Goal: Task Accomplishment & Management: Use online tool/utility

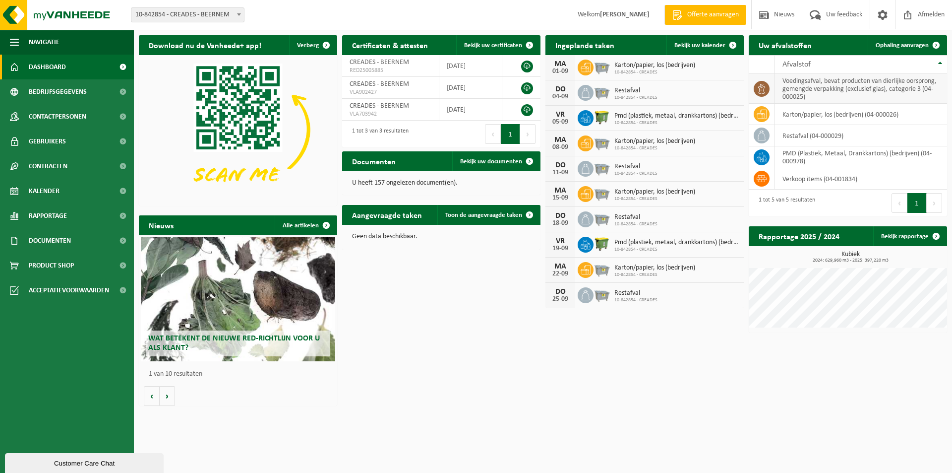
click at [764, 87] on icon at bounding box center [762, 89] width 10 height 10
click at [902, 46] on span "Ophaling aanvragen" at bounding box center [902, 45] width 53 height 6
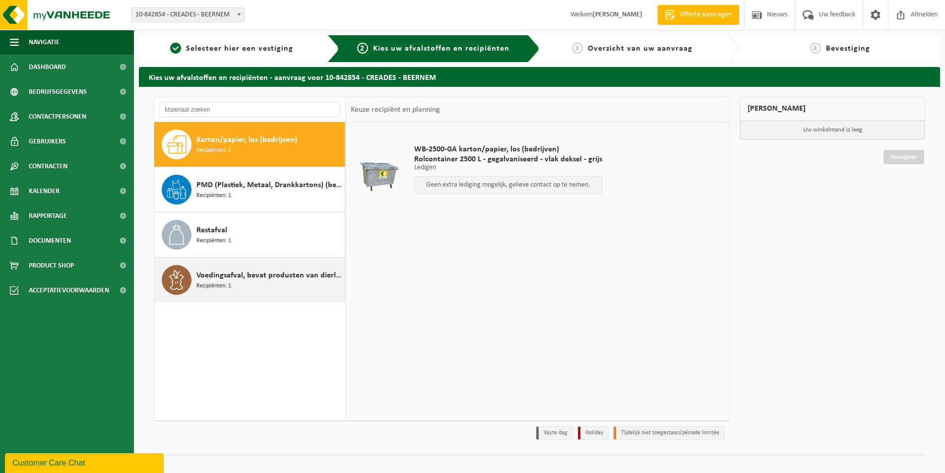
click at [226, 284] on span "Recipiënten: 1" at bounding box center [213, 285] width 35 height 9
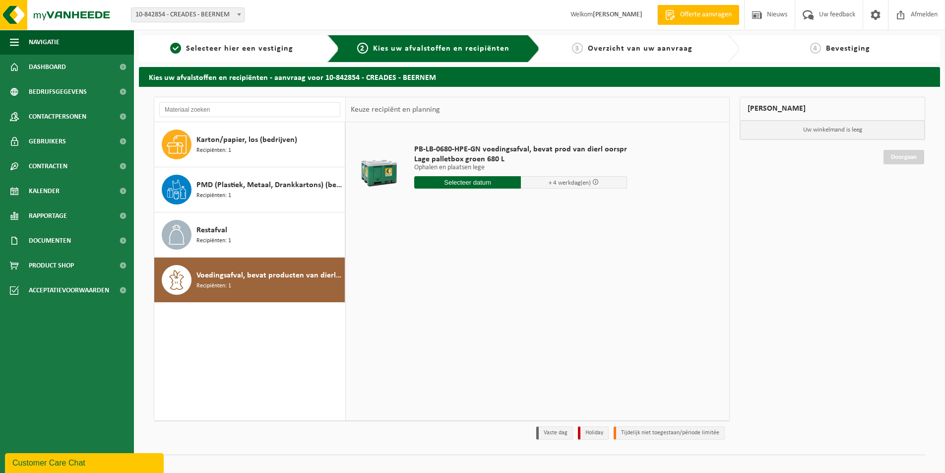
click at [454, 184] on input "text" at bounding box center [467, 182] width 107 height 12
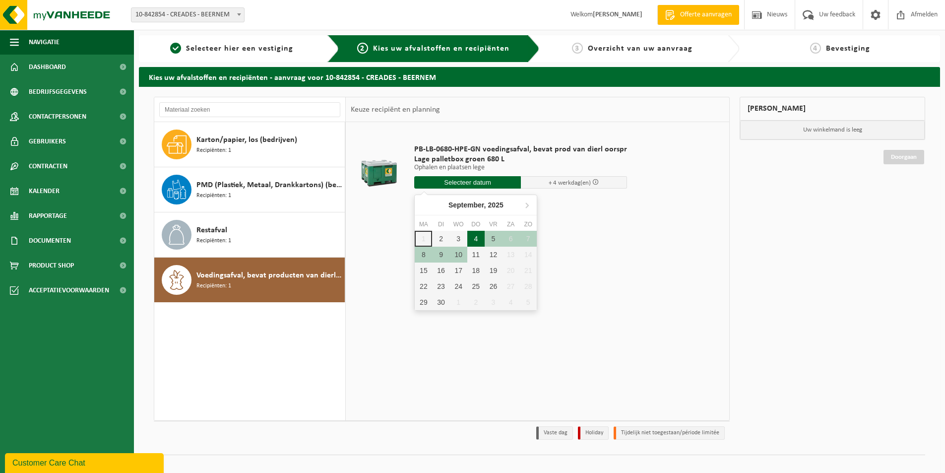
click at [476, 238] on div "4" at bounding box center [475, 239] width 17 height 16
type input "Van 2025-09-04"
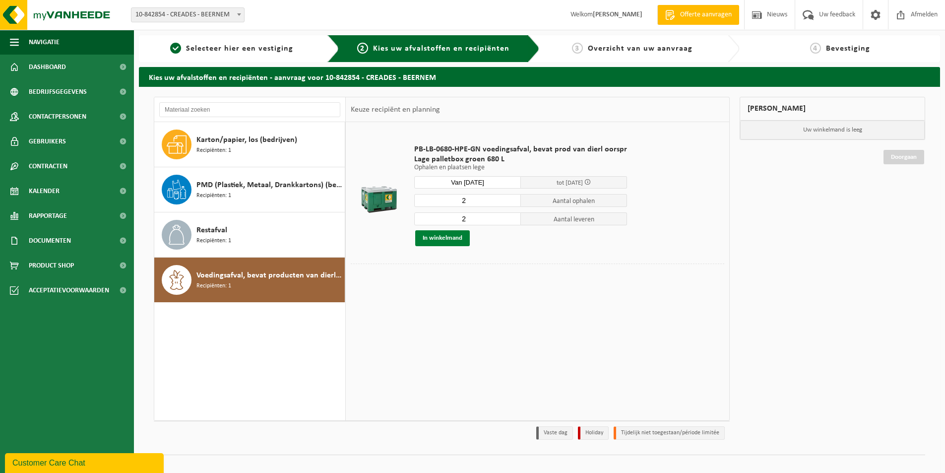
click at [446, 239] on button "In winkelmand" at bounding box center [442, 238] width 55 height 16
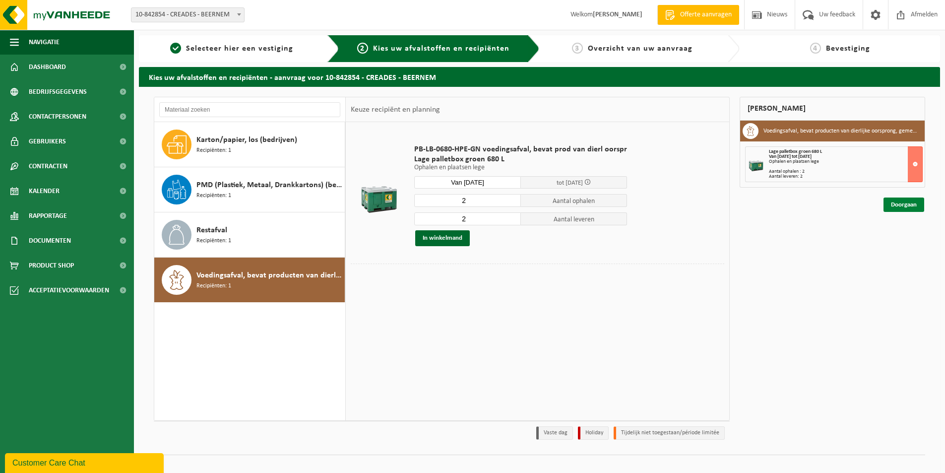
click at [905, 208] on link "Doorgaan" at bounding box center [903, 204] width 41 height 14
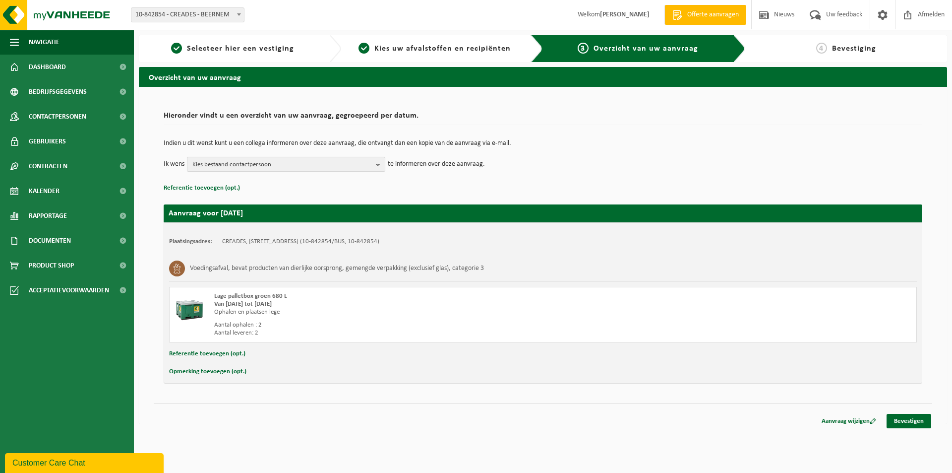
click at [379, 163] on b "button" at bounding box center [380, 164] width 9 height 14
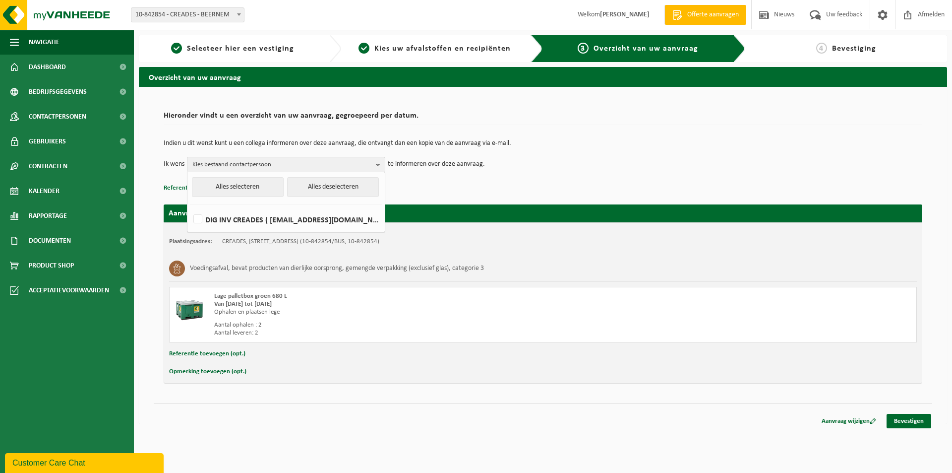
click at [583, 173] on div "Indien u dit wenst kunt u een collega informeren over deze aanvraag, die ontvan…" at bounding box center [543, 156] width 759 height 52
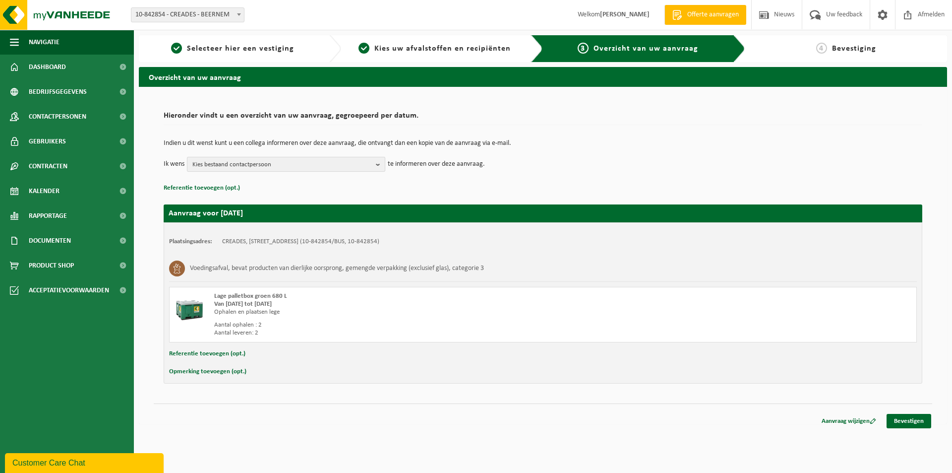
click at [375, 163] on button "Kies bestaand contactpersoon" at bounding box center [286, 164] width 198 height 15
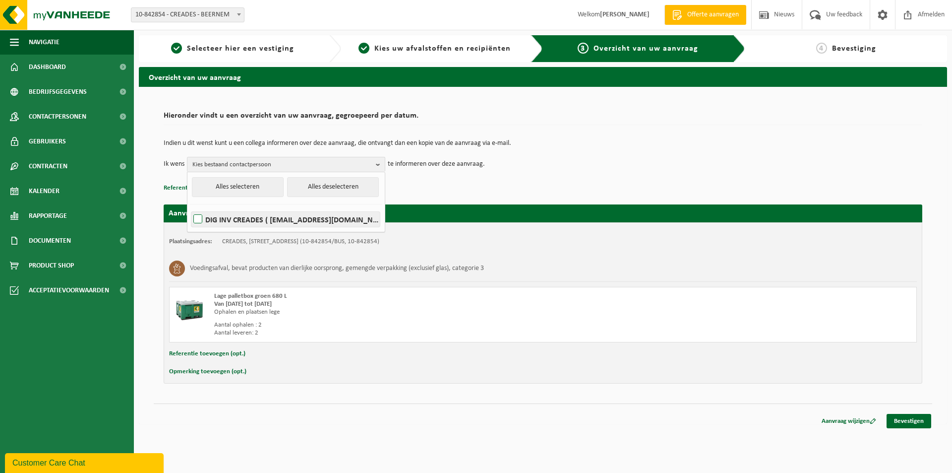
click at [197, 219] on label "DIG INV CREADES ( invoice@creades.be )" at bounding box center [285, 219] width 189 height 15
click at [190, 207] on input "DIG INV CREADES ( invoice@creades.be )" at bounding box center [189, 206] width 0 height 0
checkbox input "true"
click at [572, 166] on td "Ik wens DIG INV CREADES Alles selecteren Alles deselecteren DIG INV CREADES ( i…" at bounding box center [543, 164] width 759 height 15
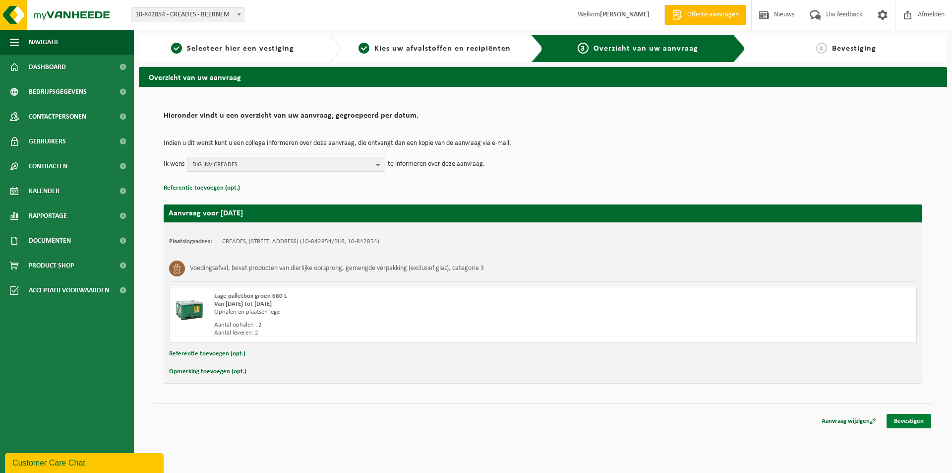
click at [918, 423] on link "Bevestigen" at bounding box center [909, 421] width 45 height 14
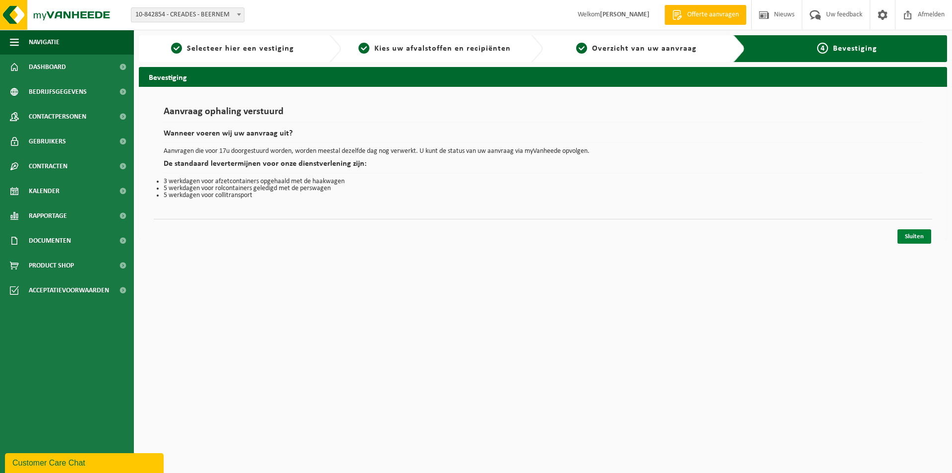
click at [914, 237] on link "Sluiten" at bounding box center [915, 236] width 34 height 14
